Goal: Answer question/provide support

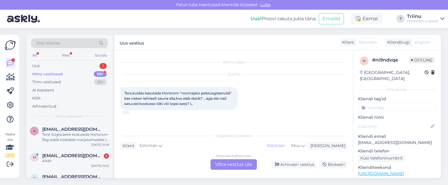
scroll to position [53, 0]
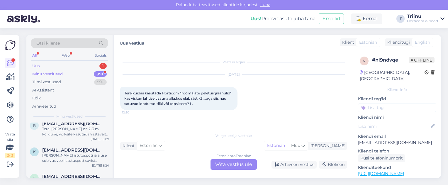
click at [43, 66] on div "Uus 1" at bounding box center [69, 66] width 77 height 8
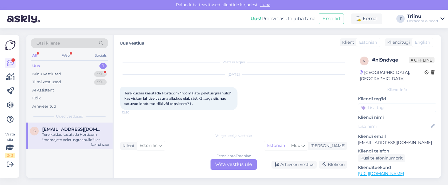
click at [67, 133] on div "Tere,kuidas kasutada Horticom "roomajate peletusgraanulid" kas viskan lahtiselt…" at bounding box center [75, 137] width 67 height 11
click at [62, 74] on div "Minu vestlused 99+" at bounding box center [69, 74] width 77 height 8
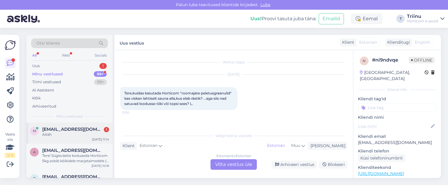
click at [64, 132] on div "Aitäh" at bounding box center [75, 134] width 67 height 5
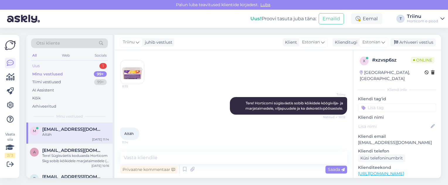
click at [45, 66] on div "Uus 1" at bounding box center [69, 66] width 77 height 8
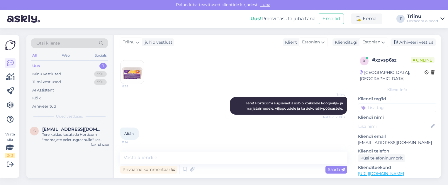
drag, startPoint x: 45, startPoint y: 66, endPoint x: 35, endPoint y: 56, distance: 13.5
click at [35, 56] on div "All" at bounding box center [34, 56] width 7 height 8
click at [67, 54] on div "Web" at bounding box center [66, 56] width 10 height 8
click at [145, 170] on div "Privaatne kommentaar" at bounding box center [148, 169] width 57 height 8
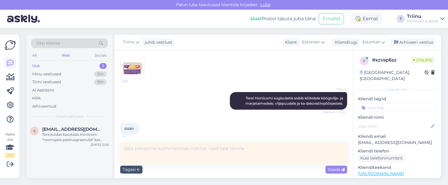
click at [161, 169] on div "Tagasi Saada" at bounding box center [233, 169] width 227 height 11
click at [270, 161] on textarea at bounding box center [233, 152] width 227 height 21
click at [53, 131] on span "[EMAIL_ADDRESS][DOMAIN_NAME]" at bounding box center [72, 129] width 61 height 5
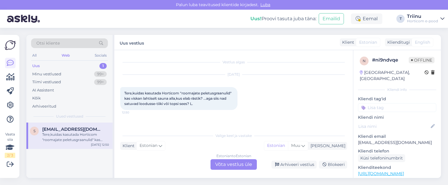
click at [42, 66] on div "Uus 1" at bounding box center [69, 66] width 77 height 8
click at [52, 140] on div "Tere,kuidas kasutada Horticom "roomajate peletusgraanulid" kas viskan lahtiselt…" at bounding box center [75, 137] width 67 height 11
click at [232, 165] on div "Estonian to Estonian Võta vestlus üle" at bounding box center [233, 164] width 46 height 11
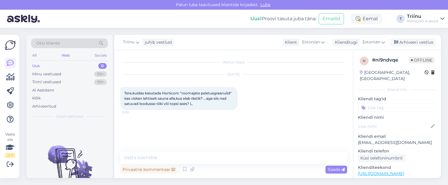
click at [37, 66] on div "Uus" at bounding box center [36, 66] width 8 height 6
